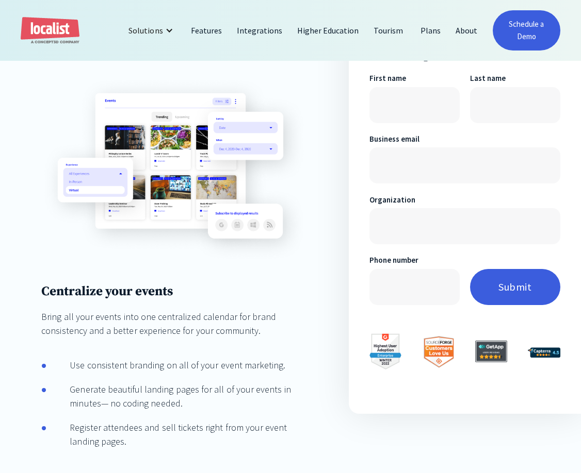
scroll to position [947, 0]
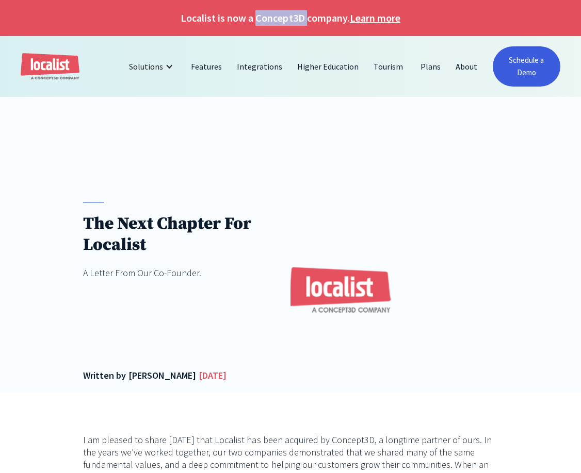
drag, startPoint x: 302, startPoint y: 20, endPoint x: 256, endPoint y: 20, distance: 45.9
click at [256, 20] on h1 "Localist is now a Concept3D company. Learn more" at bounding box center [290, 17] width 581 height 15
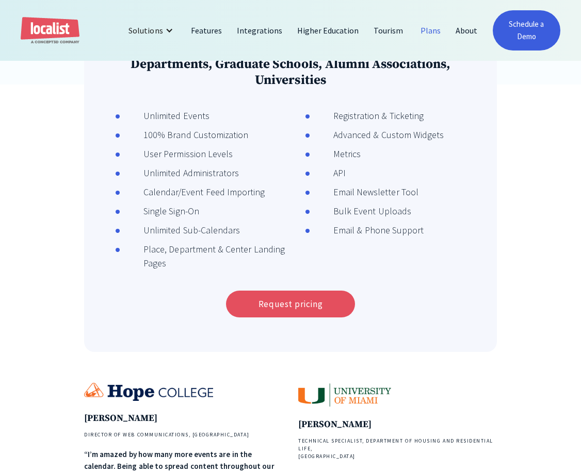
scroll to position [105, 0]
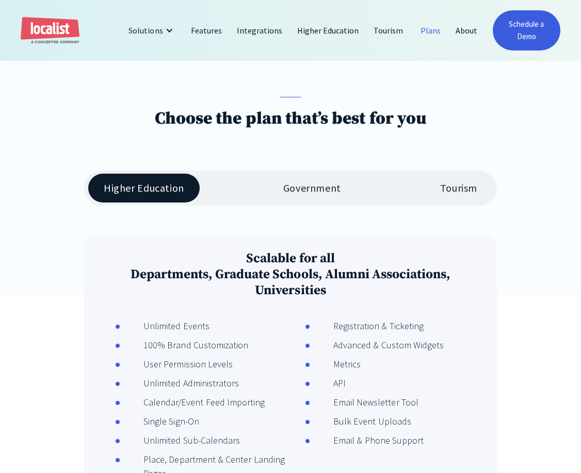
click at [299, 203] on div "Higher Education Government Tourism" at bounding box center [290, 188] width 413 height 35
click at [322, 201] on link "Government" at bounding box center [312, 188] width 89 height 29
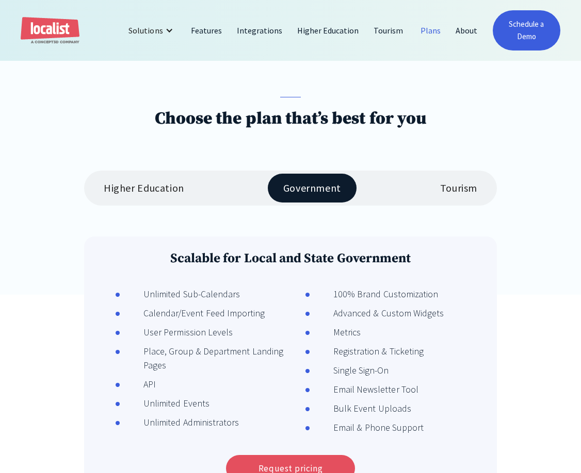
click at [446, 194] on div "Tourism" at bounding box center [458, 188] width 37 height 12
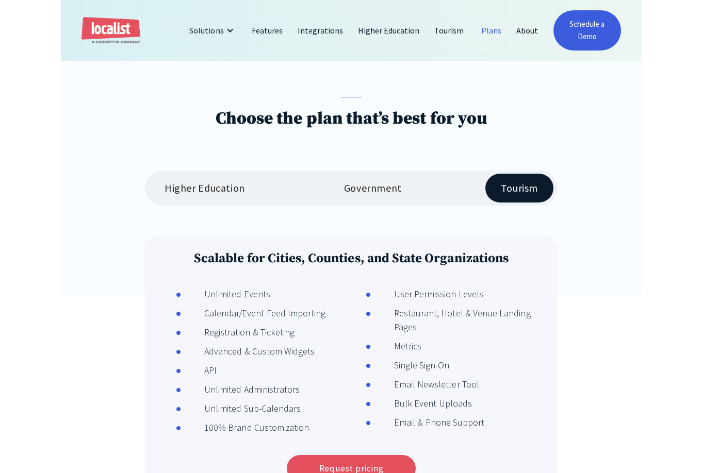
scroll to position [93, 0]
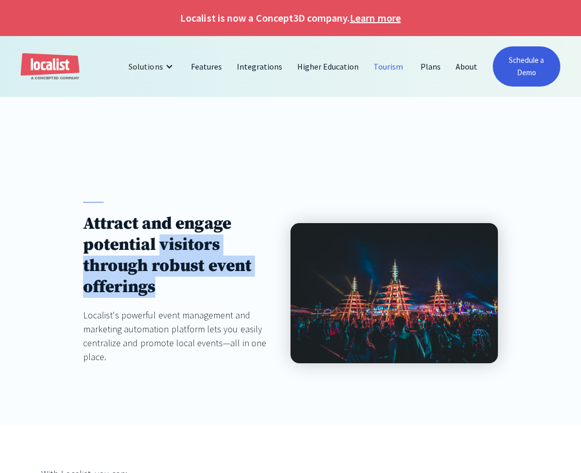
drag, startPoint x: 161, startPoint y: 243, endPoint x: 159, endPoint y: 293, distance: 50.0
click at [160, 293] on h1 "Attract and engage potential visitors through robust event offerings" at bounding box center [176, 256] width 187 height 85
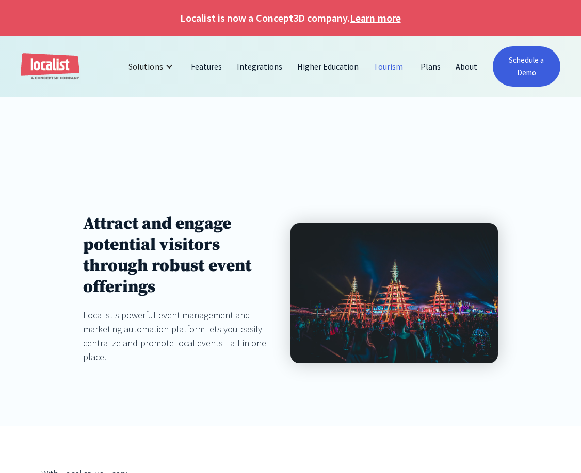
click at [159, 294] on h1 "Attract and engage potential visitors through robust event offerings" at bounding box center [176, 256] width 187 height 85
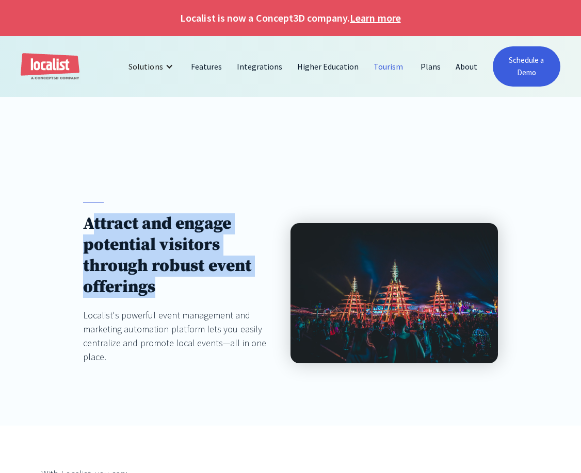
drag, startPoint x: 141, startPoint y: 279, endPoint x: 89, endPoint y: 223, distance: 76.6
click at [89, 223] on h1 "Attract and engage potential visitors through robust event offerings" at bounding box center [176, 256] width 187 height 85
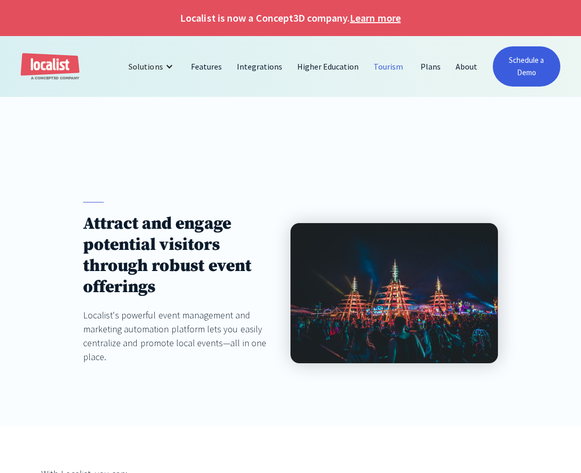
click at [86, 220] on h1 "Attract and engage potential visitors through robust event offerings" at bounding box center [176, 256] width 187 height 85
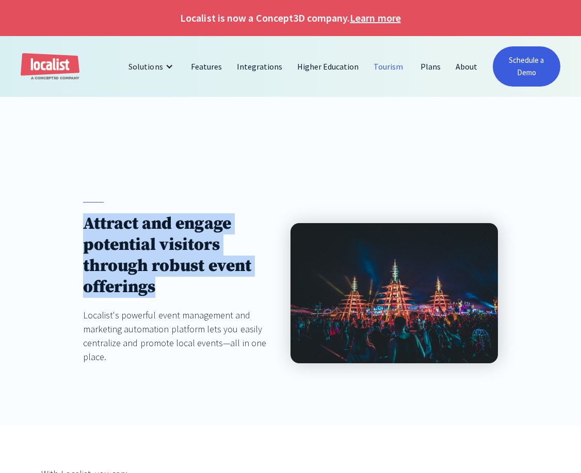
drag, startPoint x: 83, startPoint y: 219, endPoint x: 158, endPoint y: 295, distance: 106.8
click at [158, 295] on h1 "Attract and engage potential visitors through robust event offerings" at bounding box center [176, 256] width 187 height 85
click at [165, 295] on h1 "Attract and engage potential visitors through robust event offerings" at bounding box center [176, 256] width 187 height 85
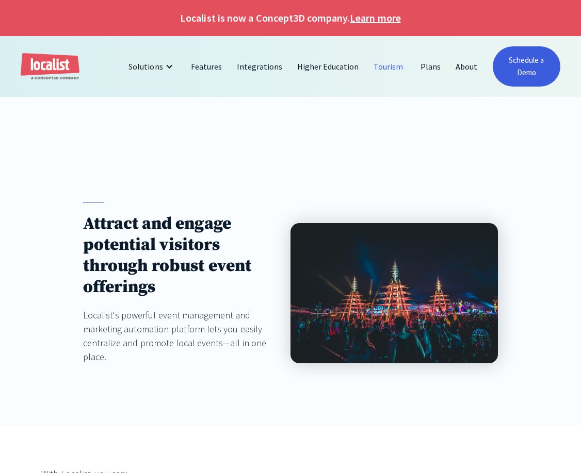
drag, startPoint x: 98, startPoint y: 265, endPoint x: 87, endPoint y: 237, distance: 30.5
click at [98, 262] on h1 "Attract and engage potential visitors through robust event offerings" at bounding box center [176, 256] width 187 height 85
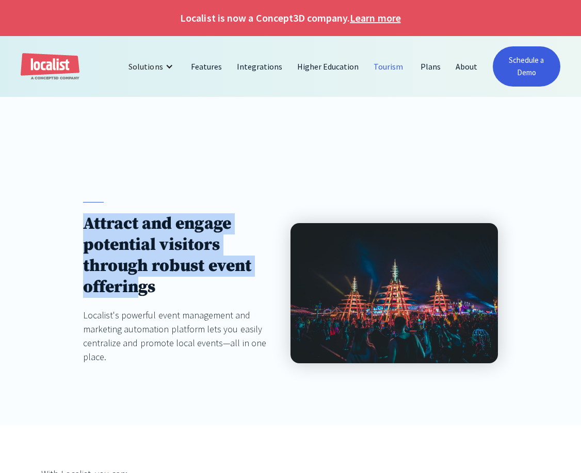
drag, startPoint x: 84, startPoint y: 223, endPoint x: 173, endPoint y: 308, distance: 123.3
click at [143, 299] on div "Attract and engage potential visitors through robust event offerings Localist's…" at bounding box center [176, 282] width 187 height 161
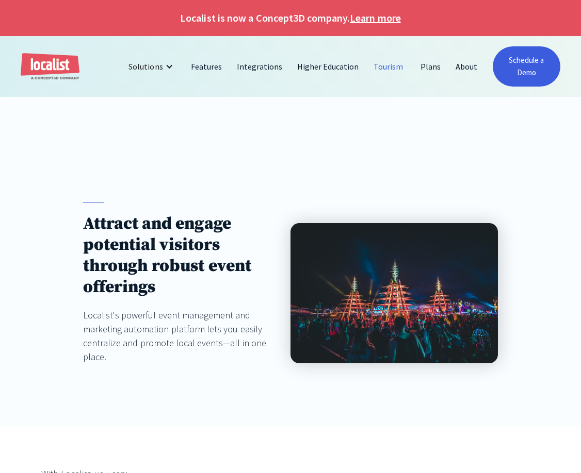
click at [180, 306] on div "Attract and engage potential visitors through robust event offerings Localist's…" at bounding box center [176, 282] width 187 height 161
click at [164, 81] on link "Localist Events" at bounding box center [176, 90] width 80 height 23
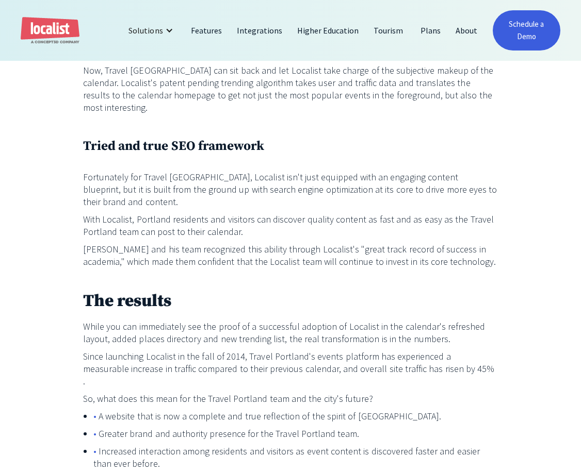
scroll to position [1525, 0]
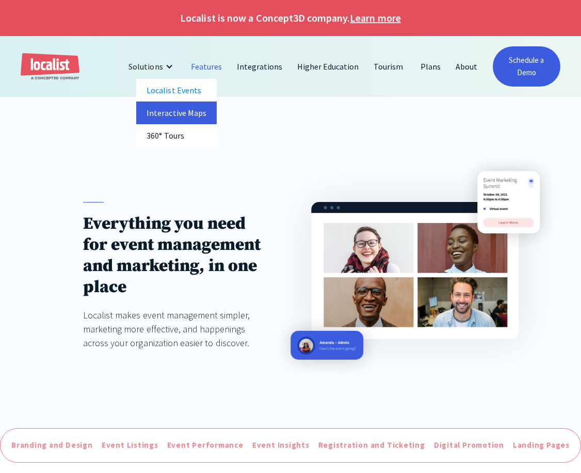
click at [179, 116] on link "Interactive Maps" at bounding box center [176, 113] width 80 height 23
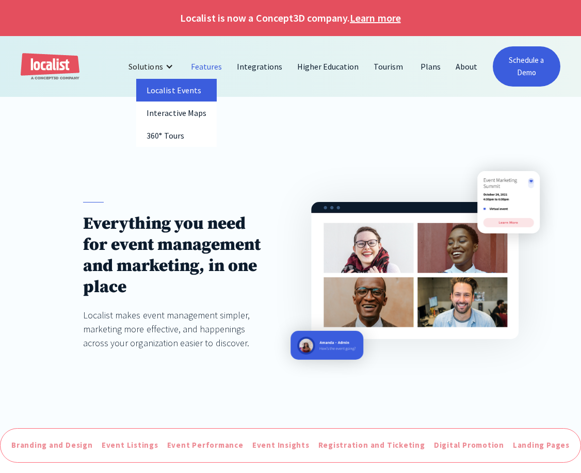
click at [161, 89] on link "Localist Events" at bounding box center [176, 90] width 80 height 23
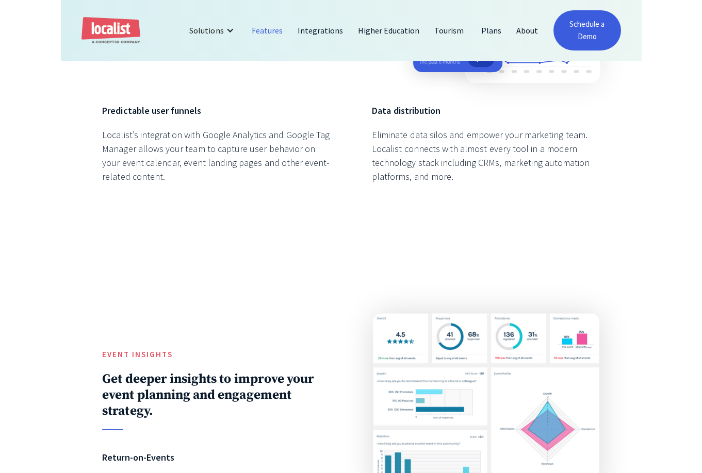
scroll to position [1473, 0]
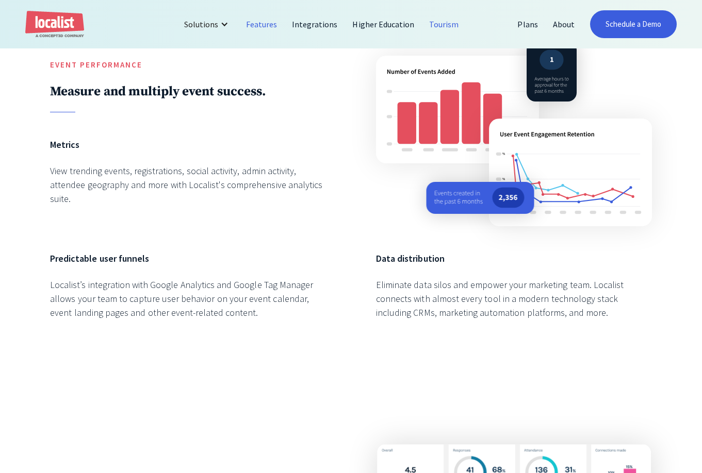
click at [452, 27] on link "Tourism" at bounding box center [444, 24] width 44 height 25
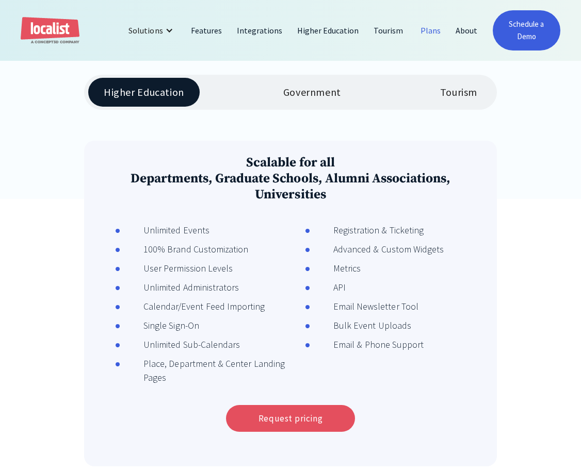
scroll to position [210, 0]
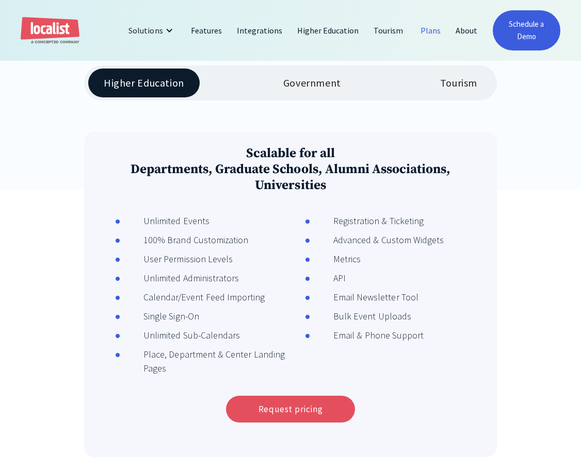
click at [314, 89] on div "Government" at bounding box center [312, 83] width 58 height 12
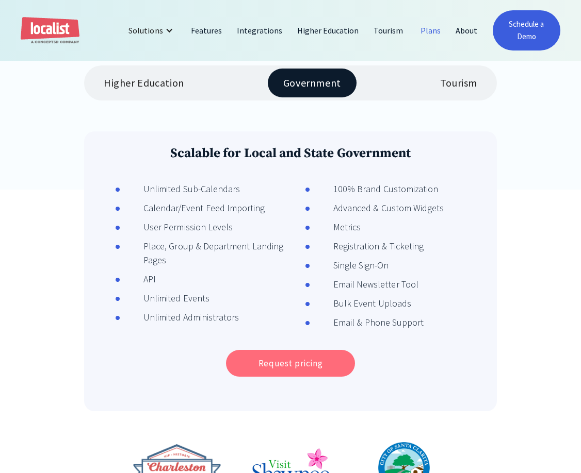
click at [315, 360] on link "Request pricing" at bounding box center [290, 363] width 129 height 27
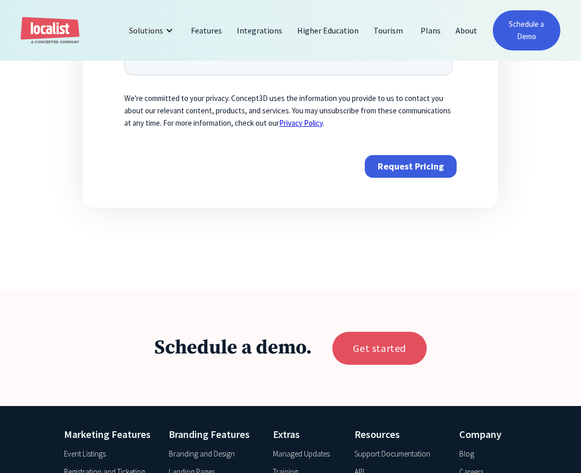
scroll to position [526, 0]
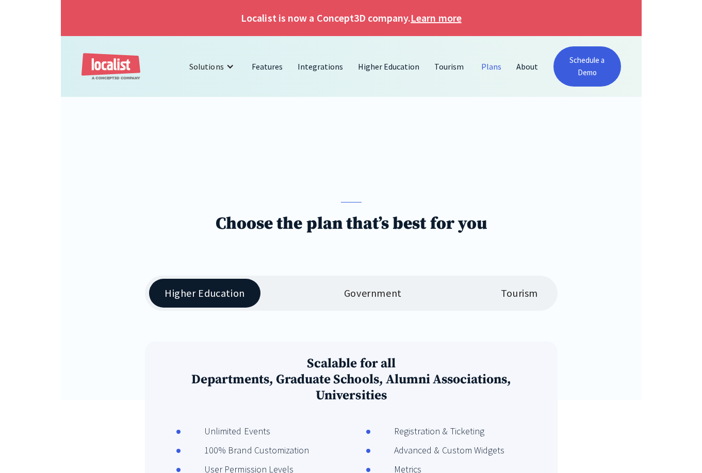
scroll to position [210, 0]
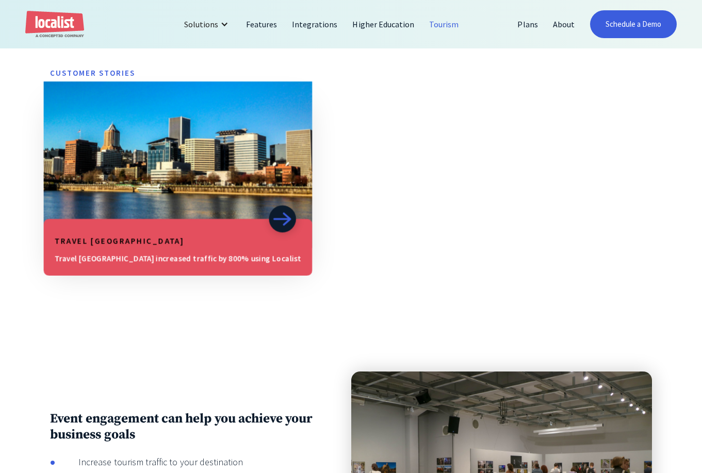
scroll to position [526, 0]
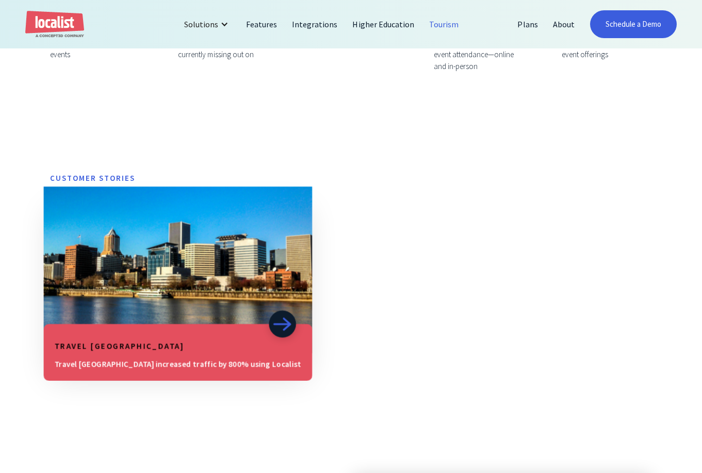
click at [273, 326] on img at bounding box center [282, 324] width 19 height 14
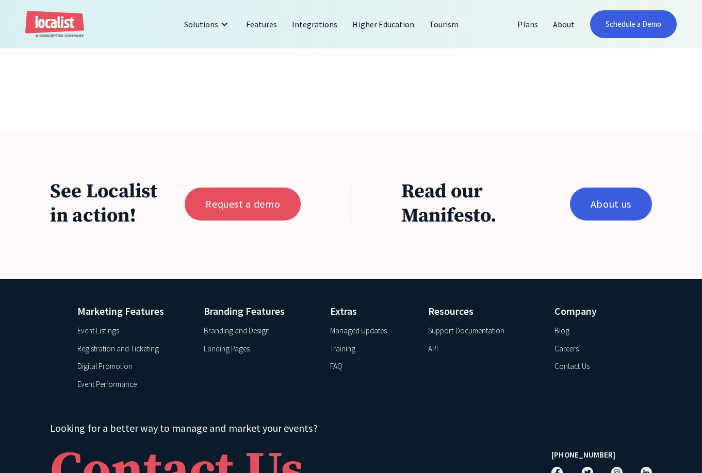
scroll to position [1631, 0]
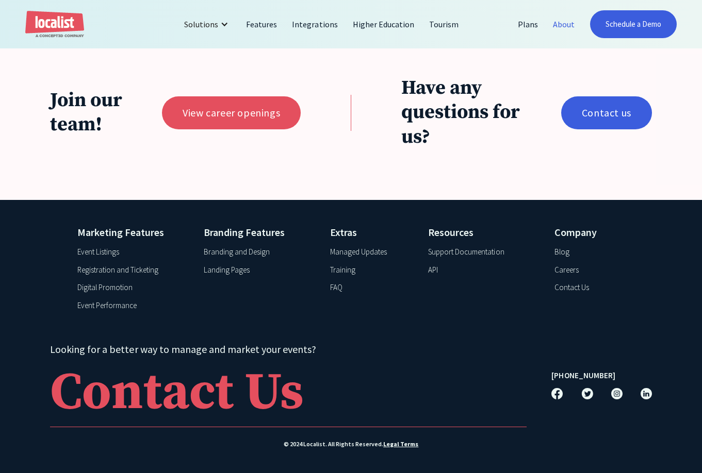
scroll to position [2121, 0]
